Goal: Transaction & Acquisition: Download file/media

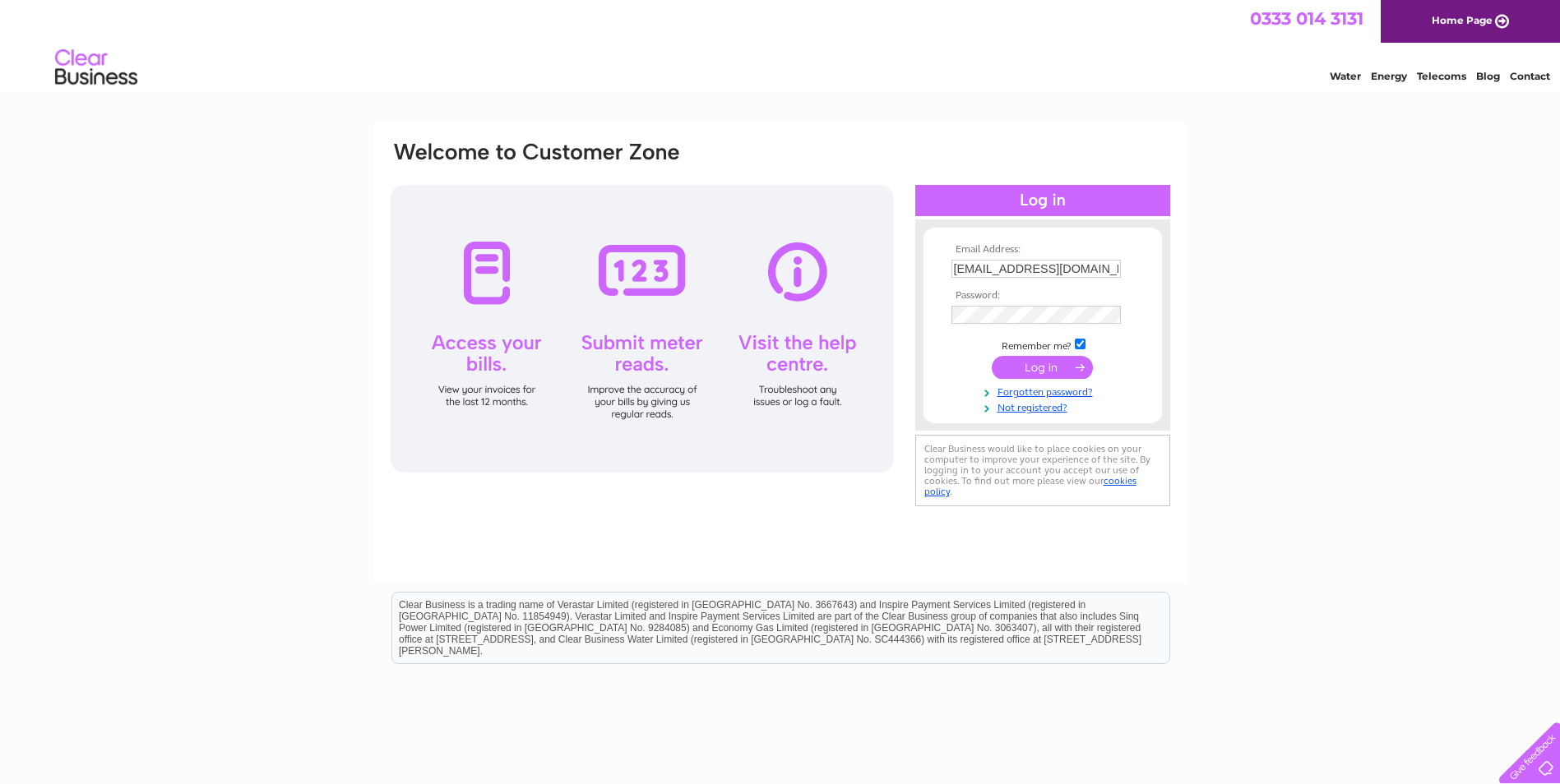
click at [1085, 269] on input "susiej03@hotmail.com" at bounding box center [1036, 269] width 170 height 18
type input "s"
type input "dunnsploughs@hotmail.com"
click at [1262, 299] on div "Email Address: dunnsploughs@hotmail.com Password: Forgotten password?" at bounding box center [780, 494] width 1560 height 742
click at [1039, 365] on input "submit" at bounding box center [1043, 367] width 102 height 23
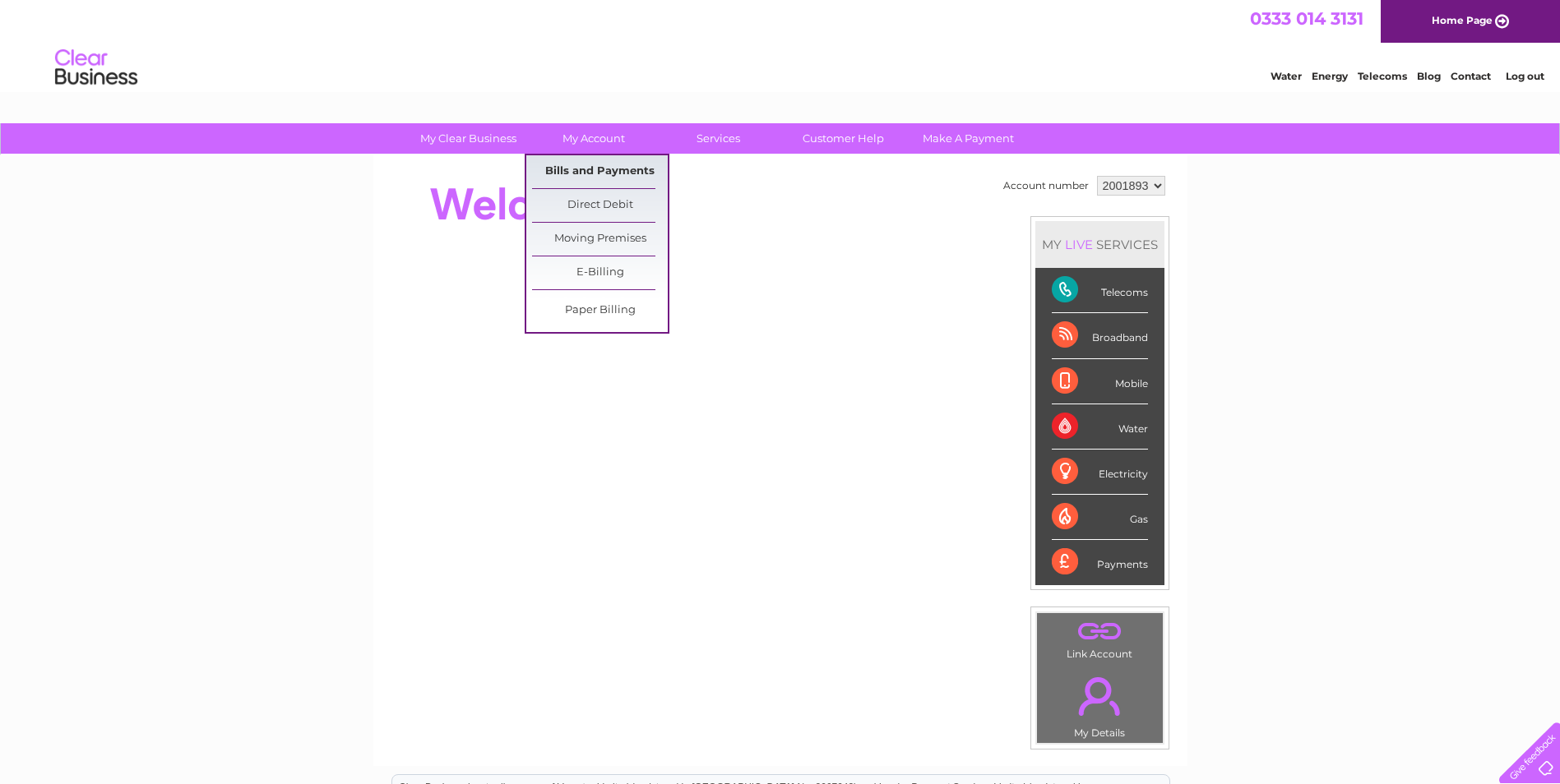
click at [592, 166] on link "Bills and Payments" at bounding box center [600, 172] width 136 height 33
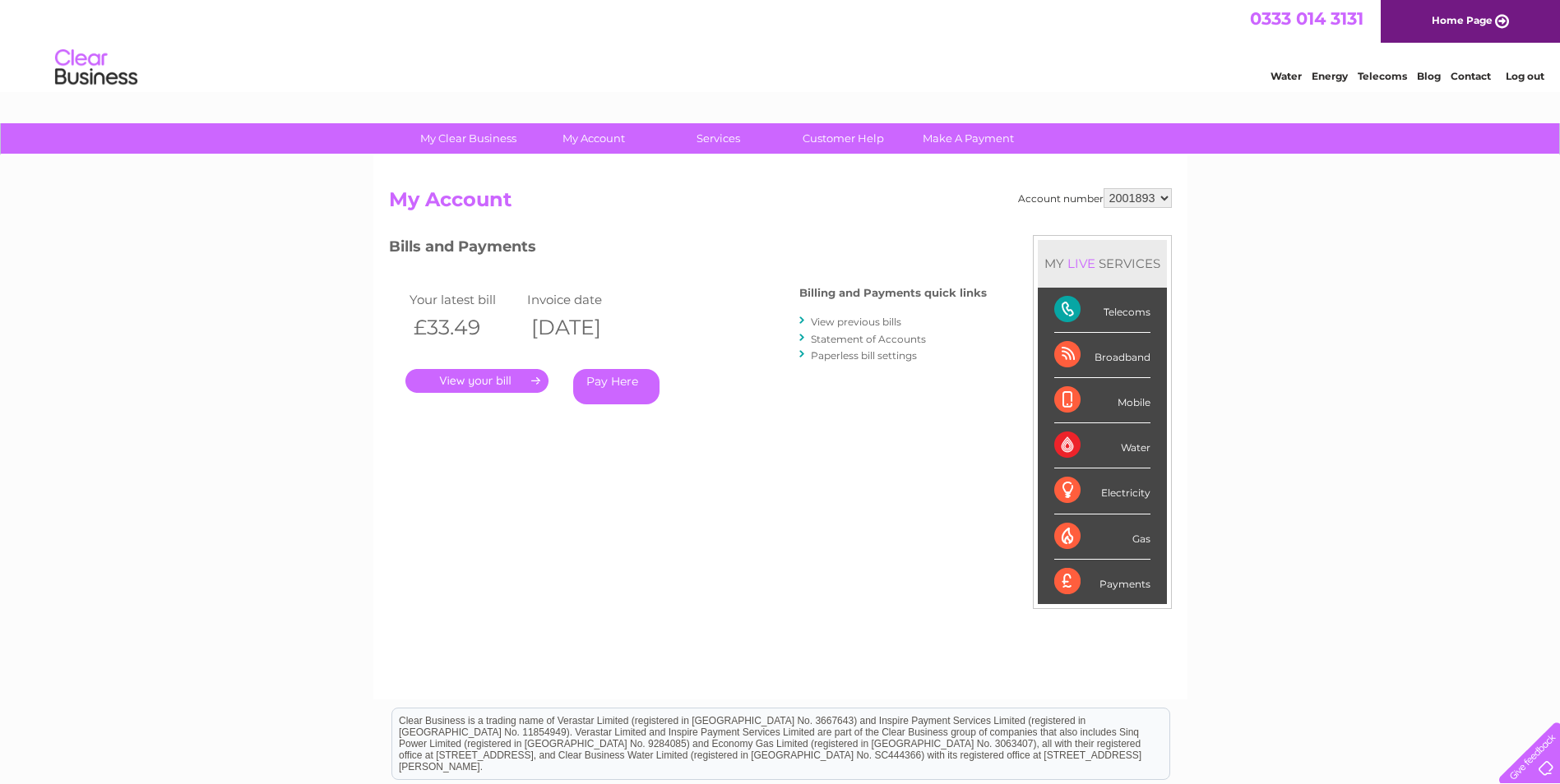
click at [451, 379] on link "." at bounding box center [477, 381] width 143 height 24
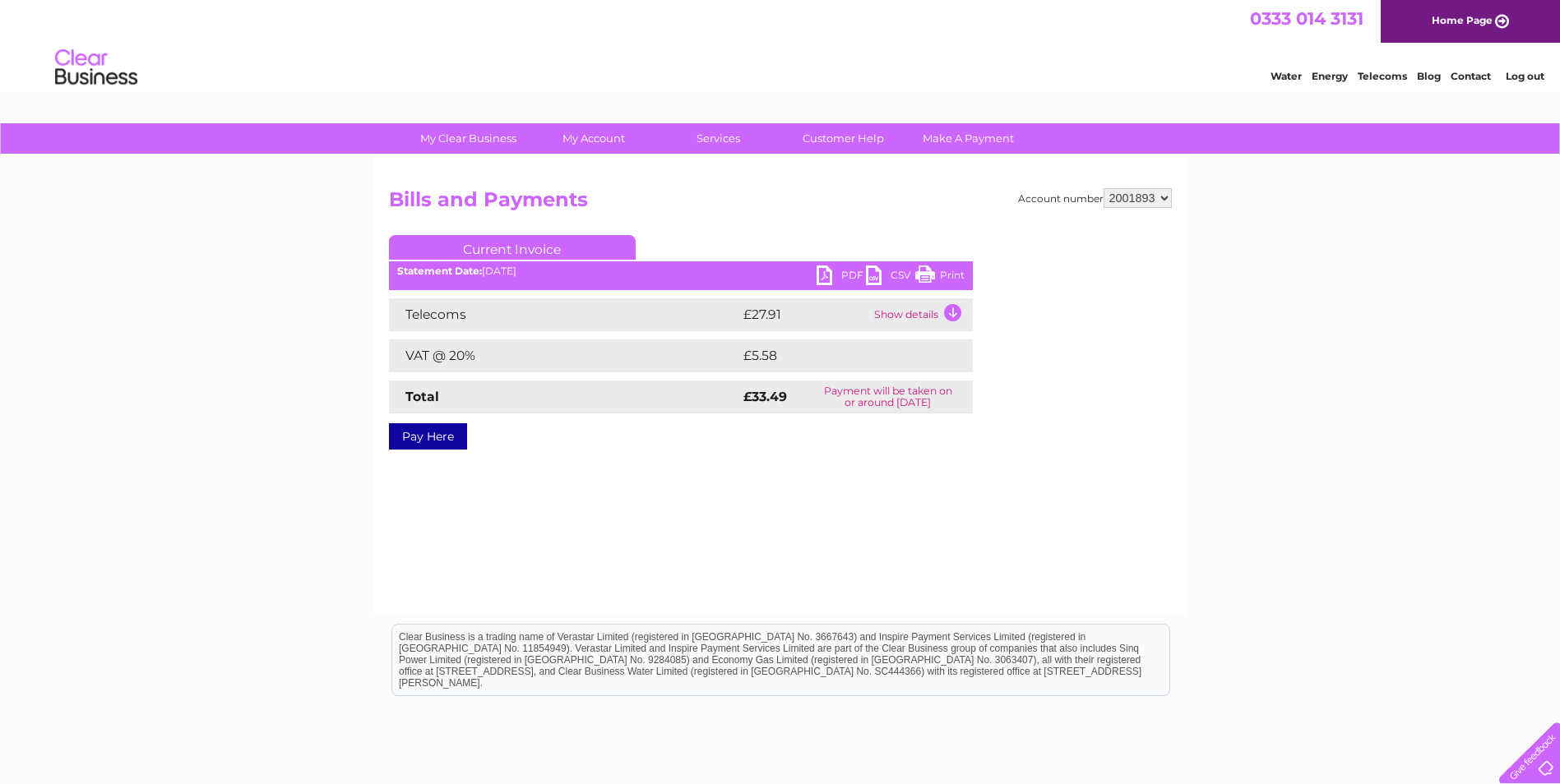
click at [822, 269] on link "PDF" at bounding box center [841, 278] width 49 height 24
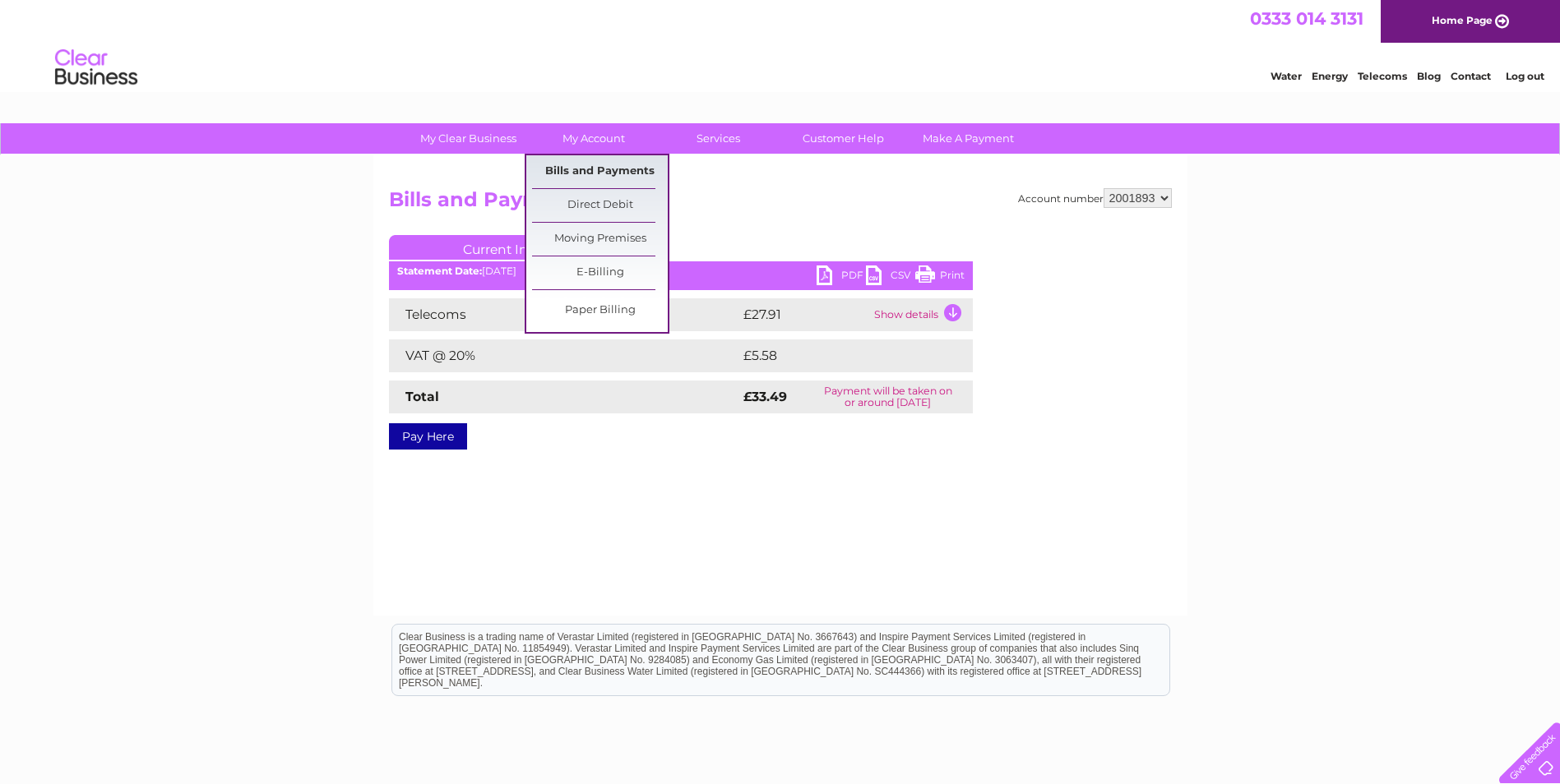
click at [584, 164] on link "Bills and Payments" at bounding box center [600, 172] width 136 height 33
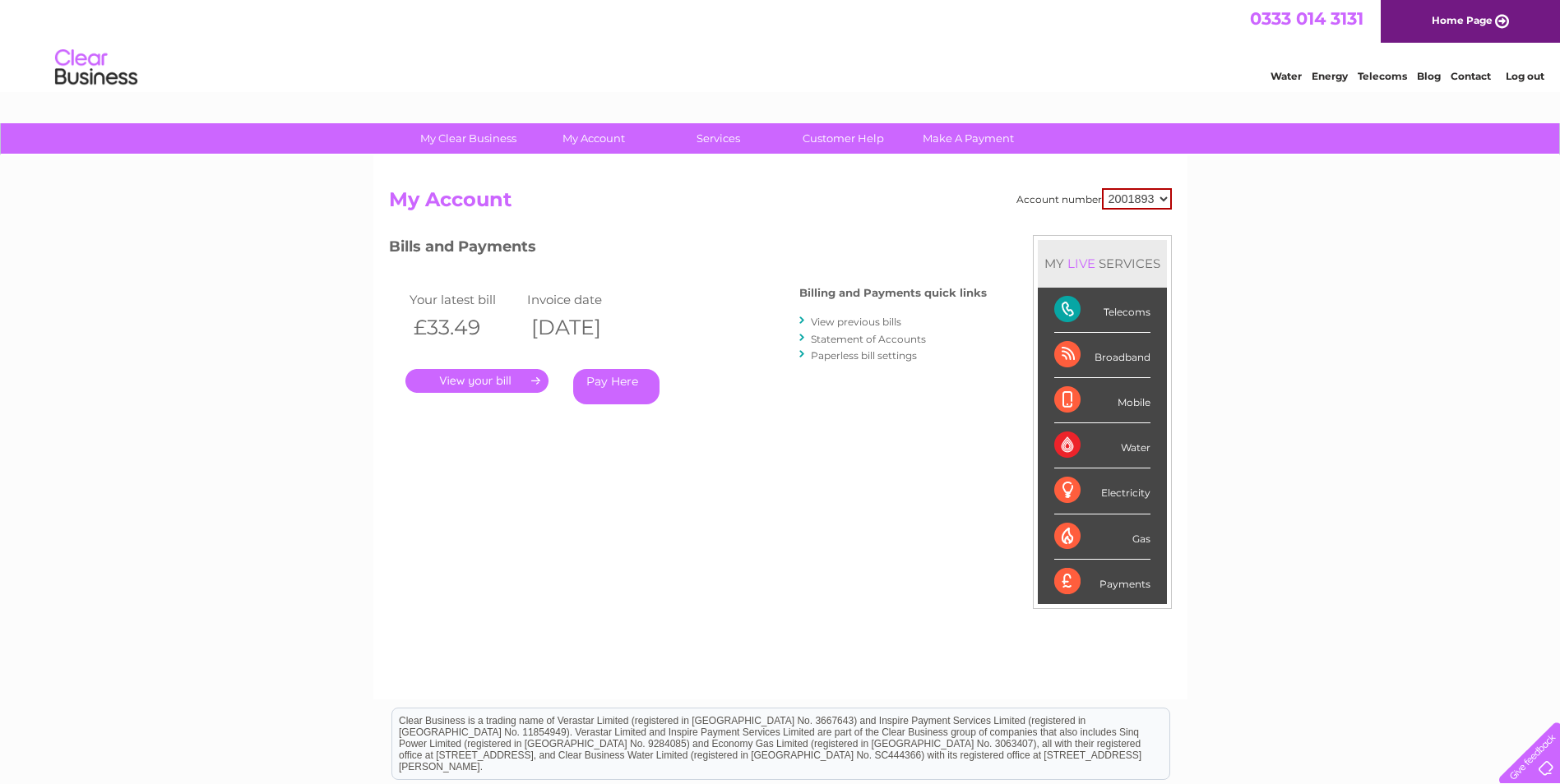
click at [838, 318] on link "View previous bills" at bounding box center [856, 322] width 90 height 12
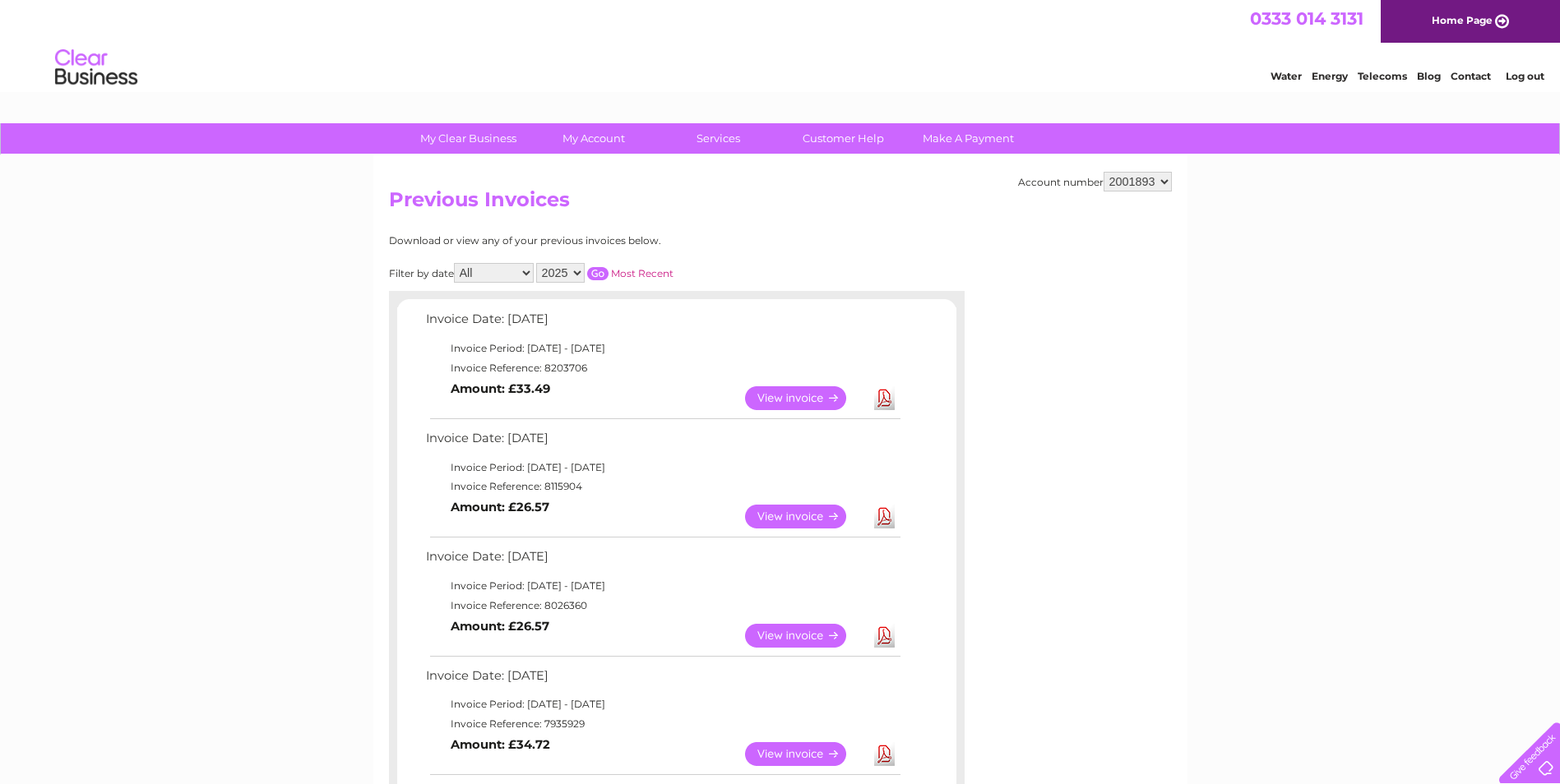
click at [887, 516] on link "Download" at bounding box center [885, 517] width 21 height 24
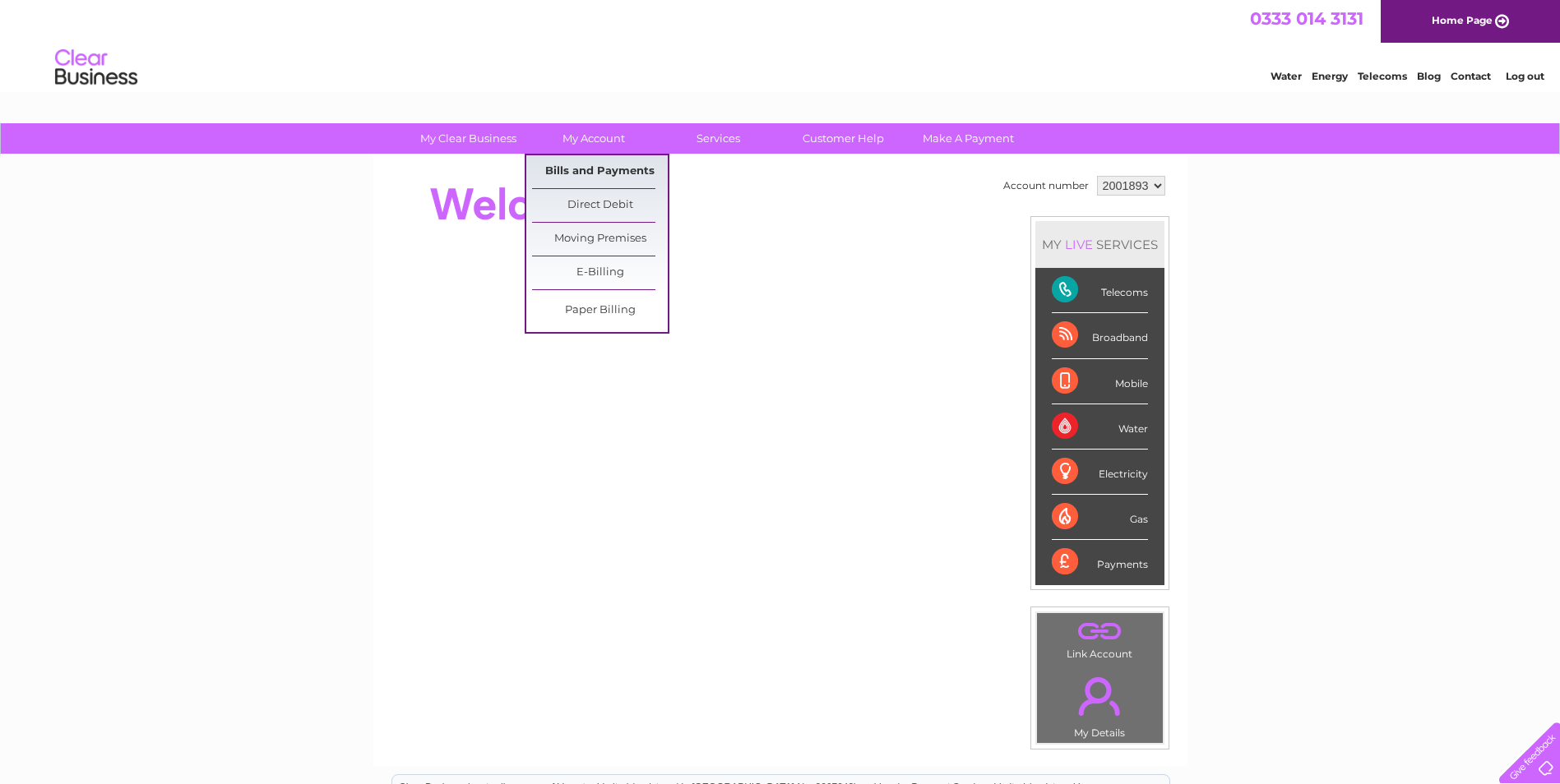
click at [600, 165] on link "Bills and Payments" at bounding box center [600, 172] width 136 height 33
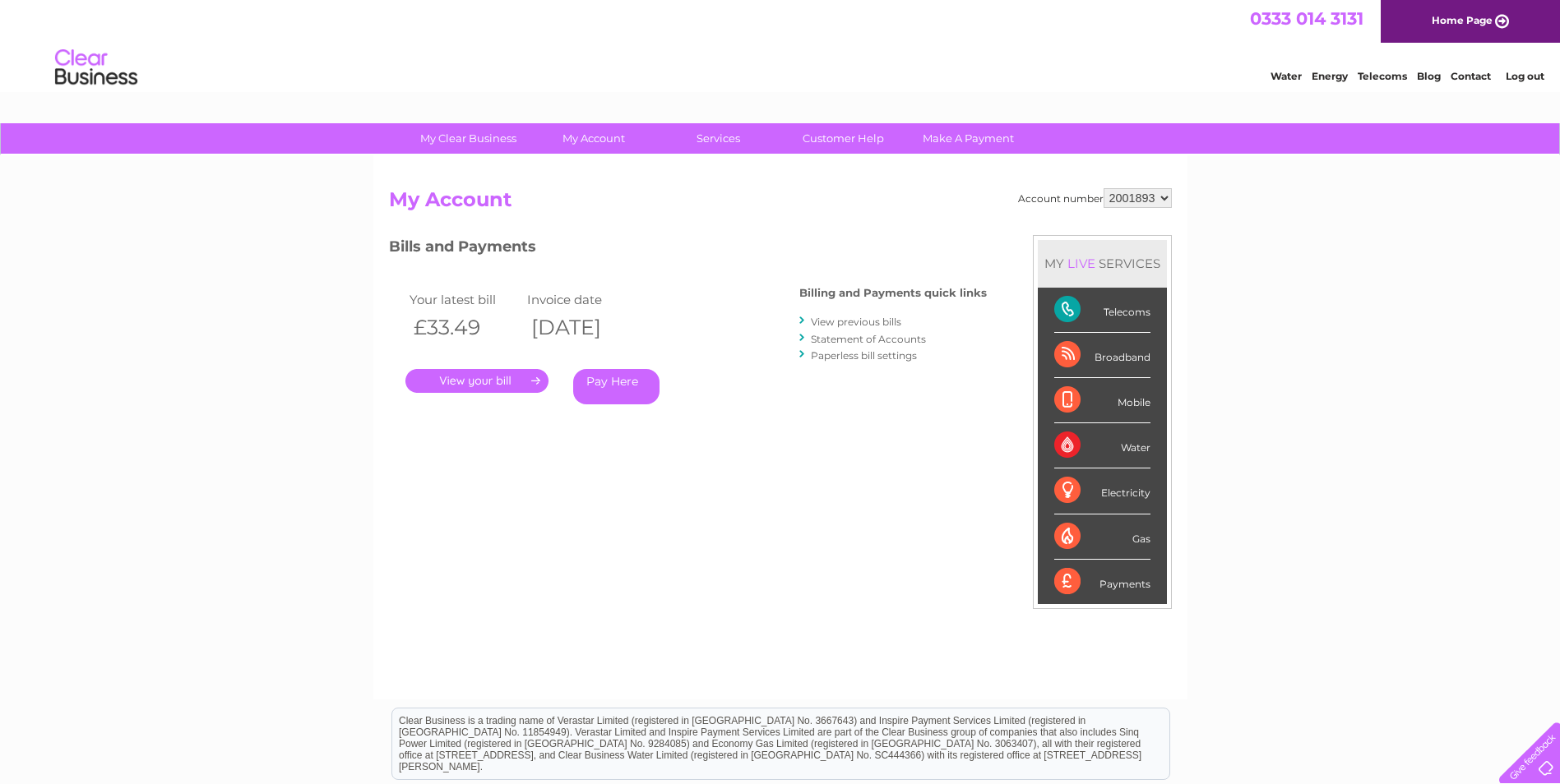
click at [883, 322] on link "View previous bills" at bounding box center [856, 322] width 90 height 12
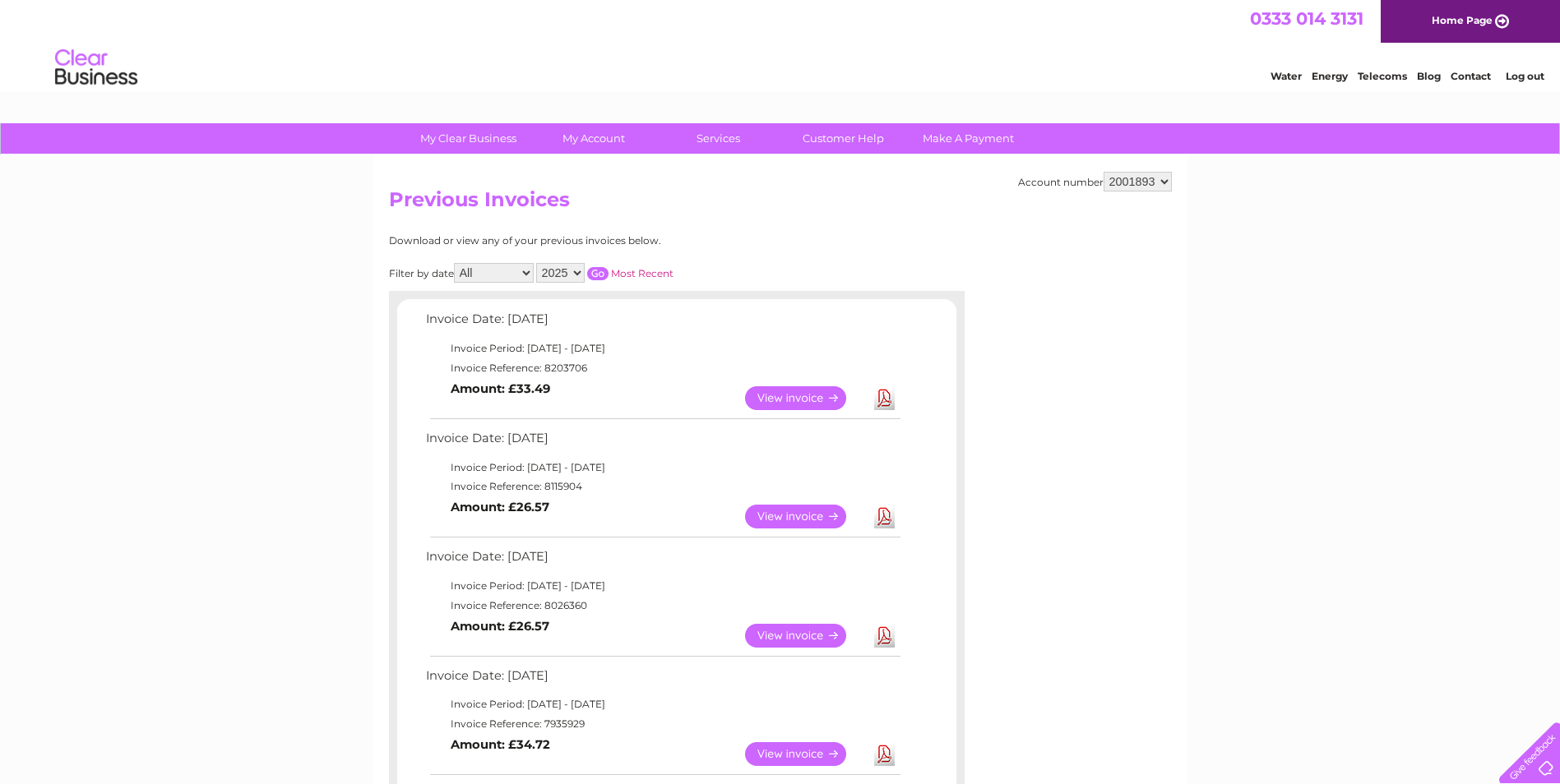
click at [884, 637] on link "Download" at bounding box center [885, 636] width 21 height 24
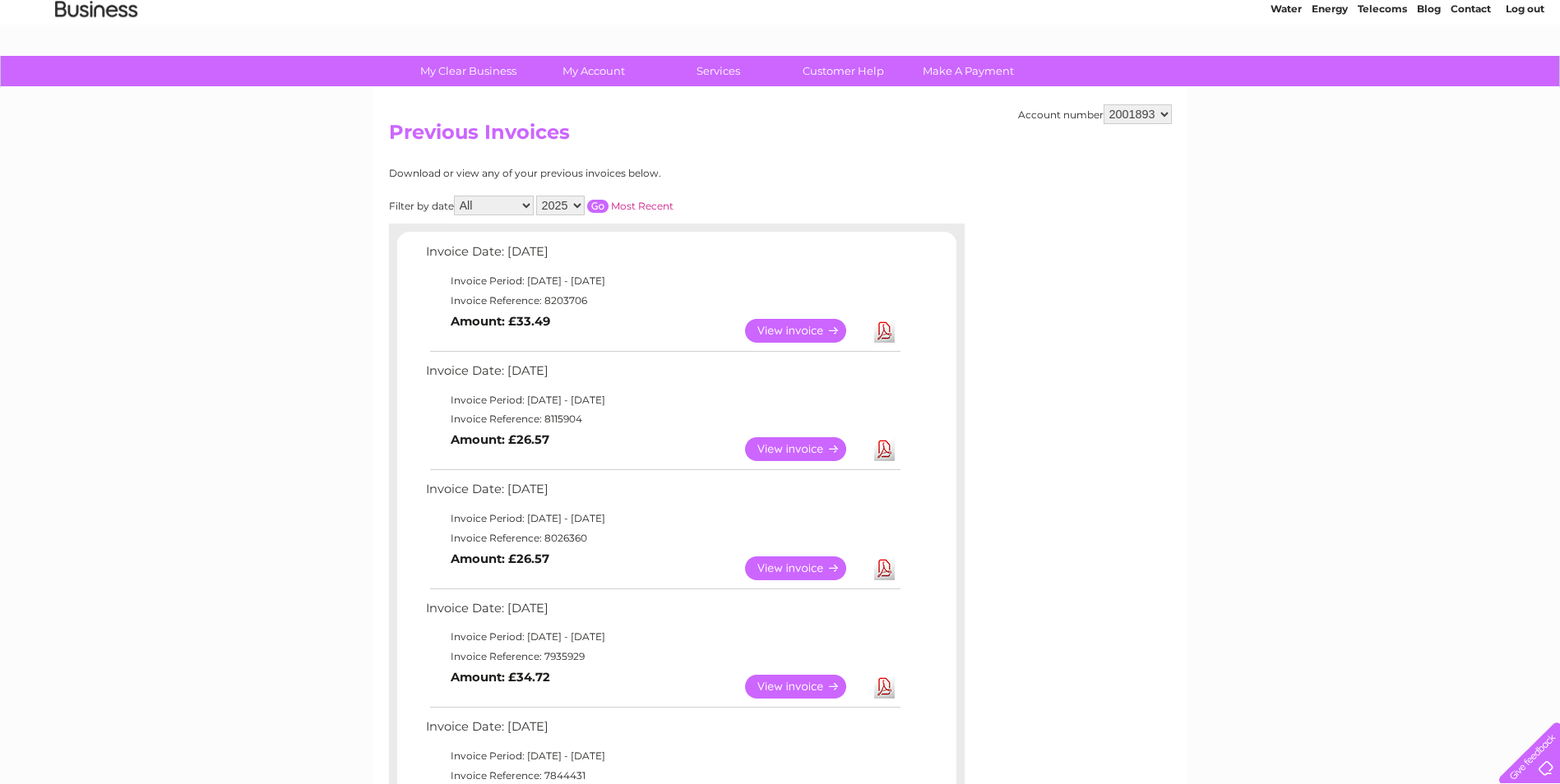
scroll to position [247, 0]
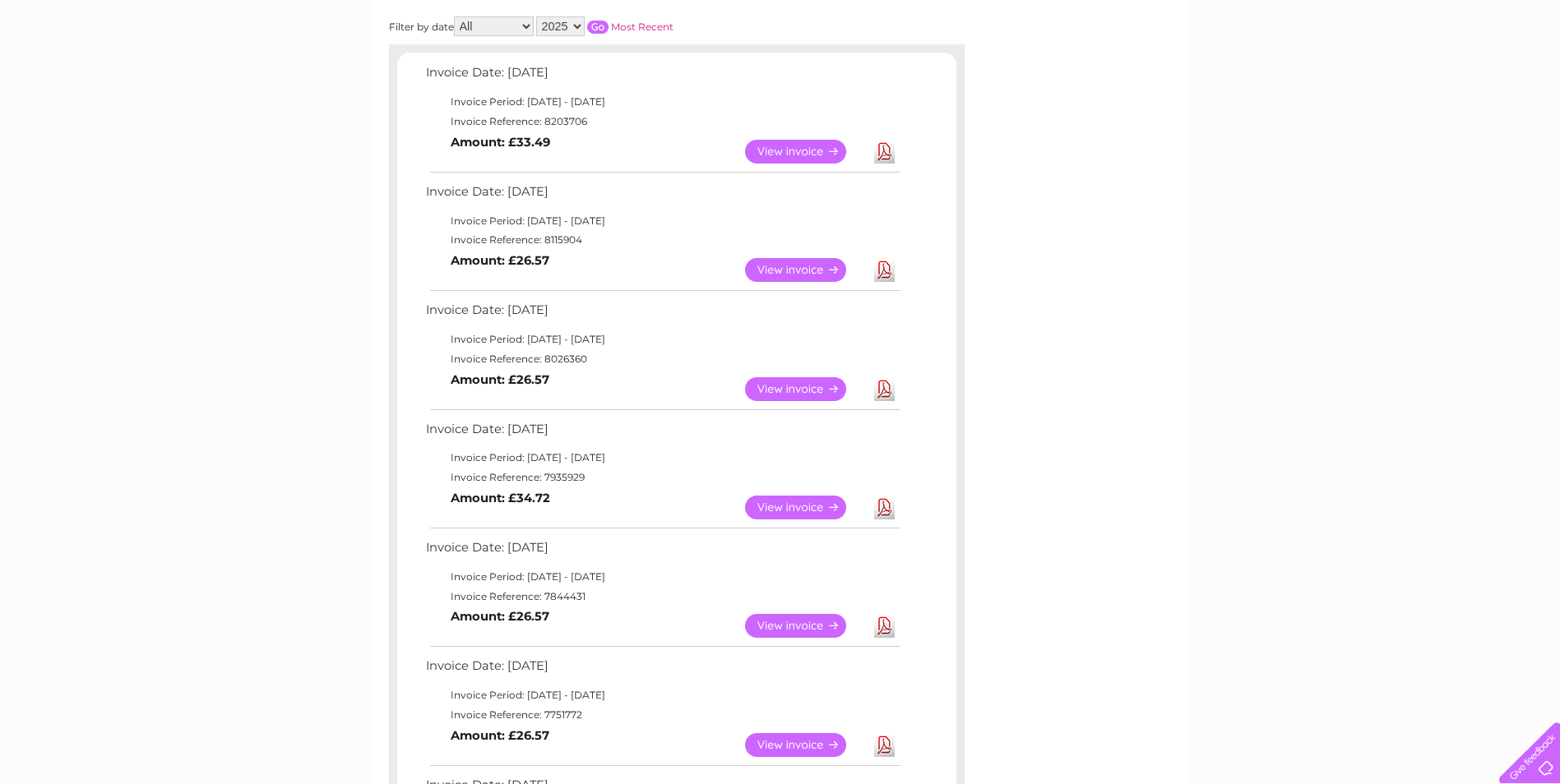
click at [884, 503] on link "Download" at bounding box center [885, 508] width 21 height 24
